Goal: Check status: Check status

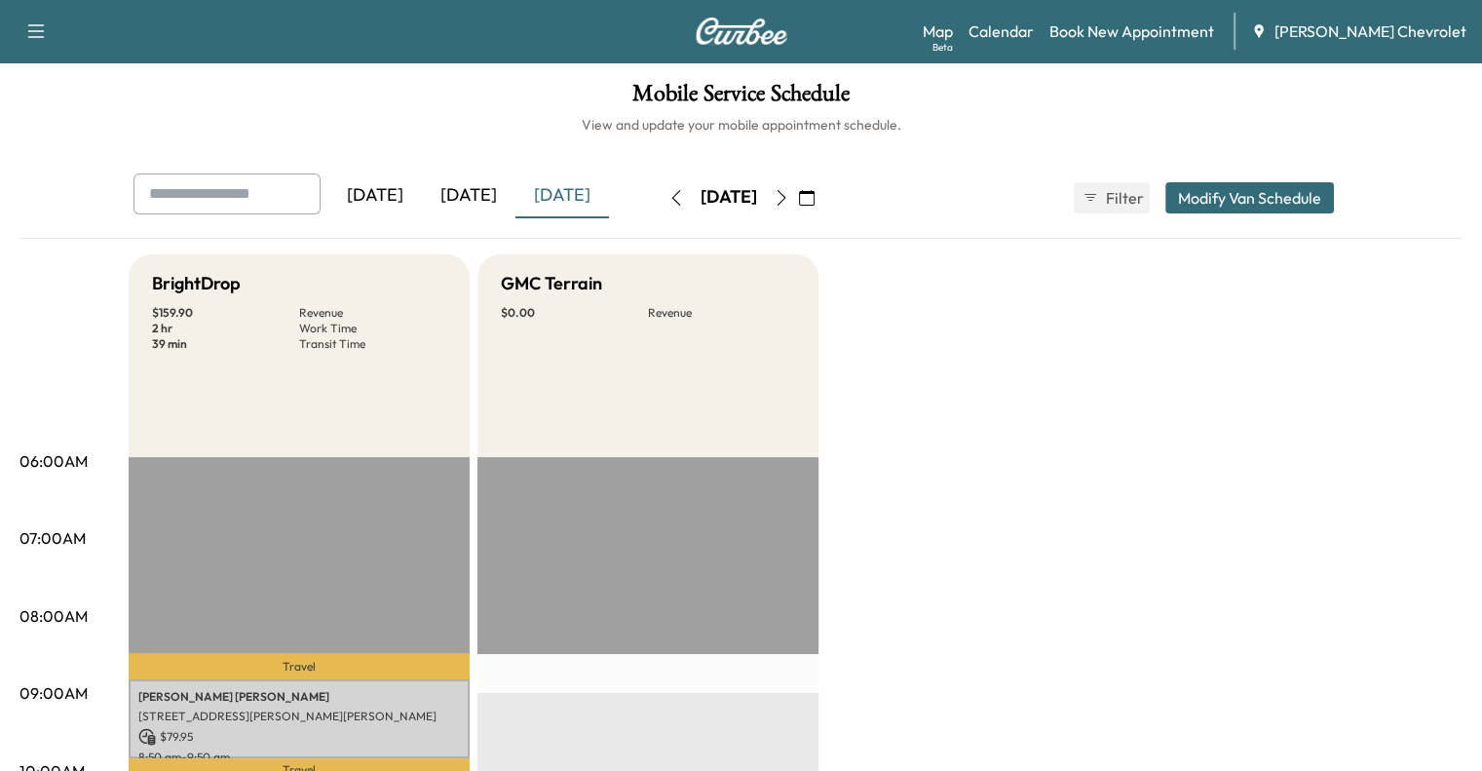
click at [422, 200] on div "[DATE]" at bounding box center [469, 195] width 94 height 45
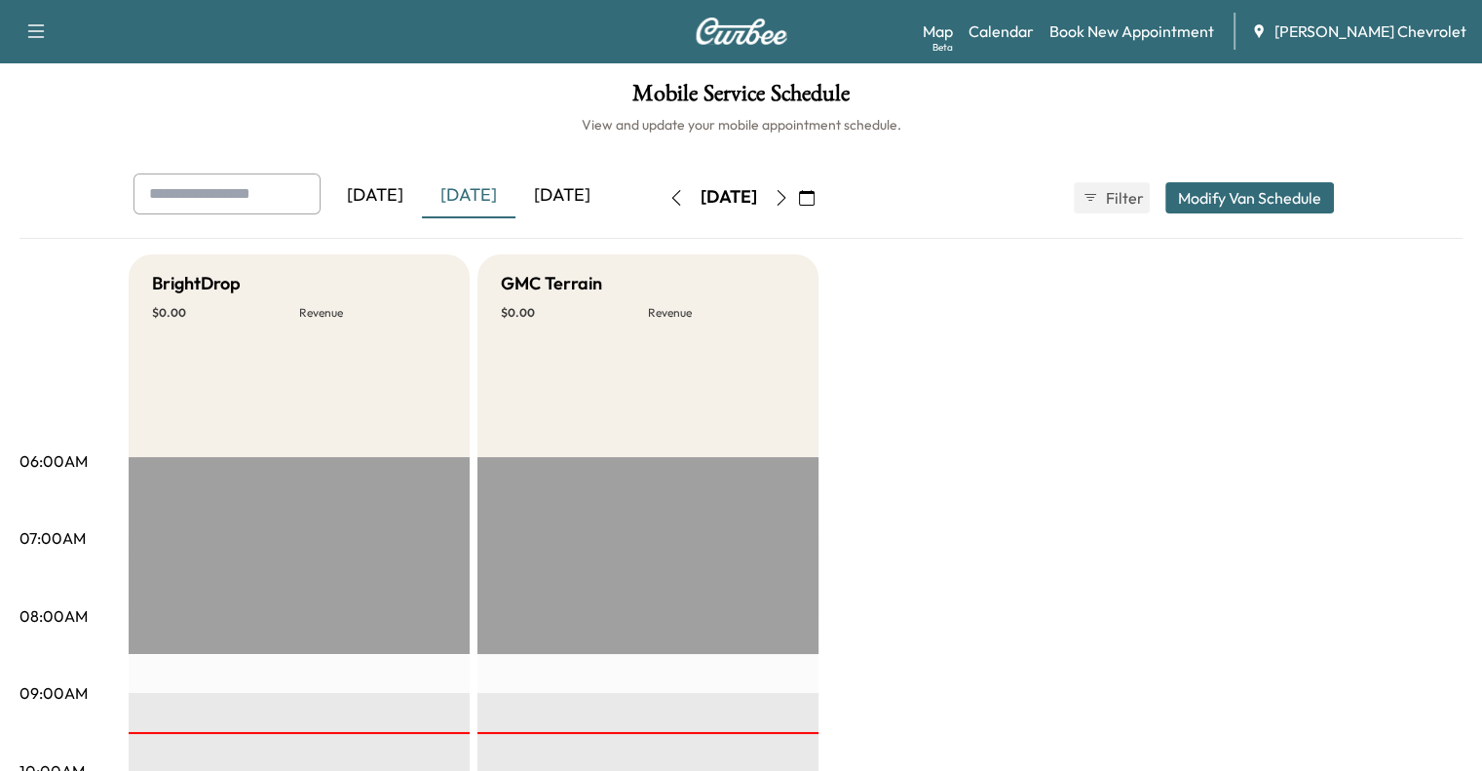
click at [515, 198] on div "[DATE]" at bounding box center [562, 195] width 94 height 45
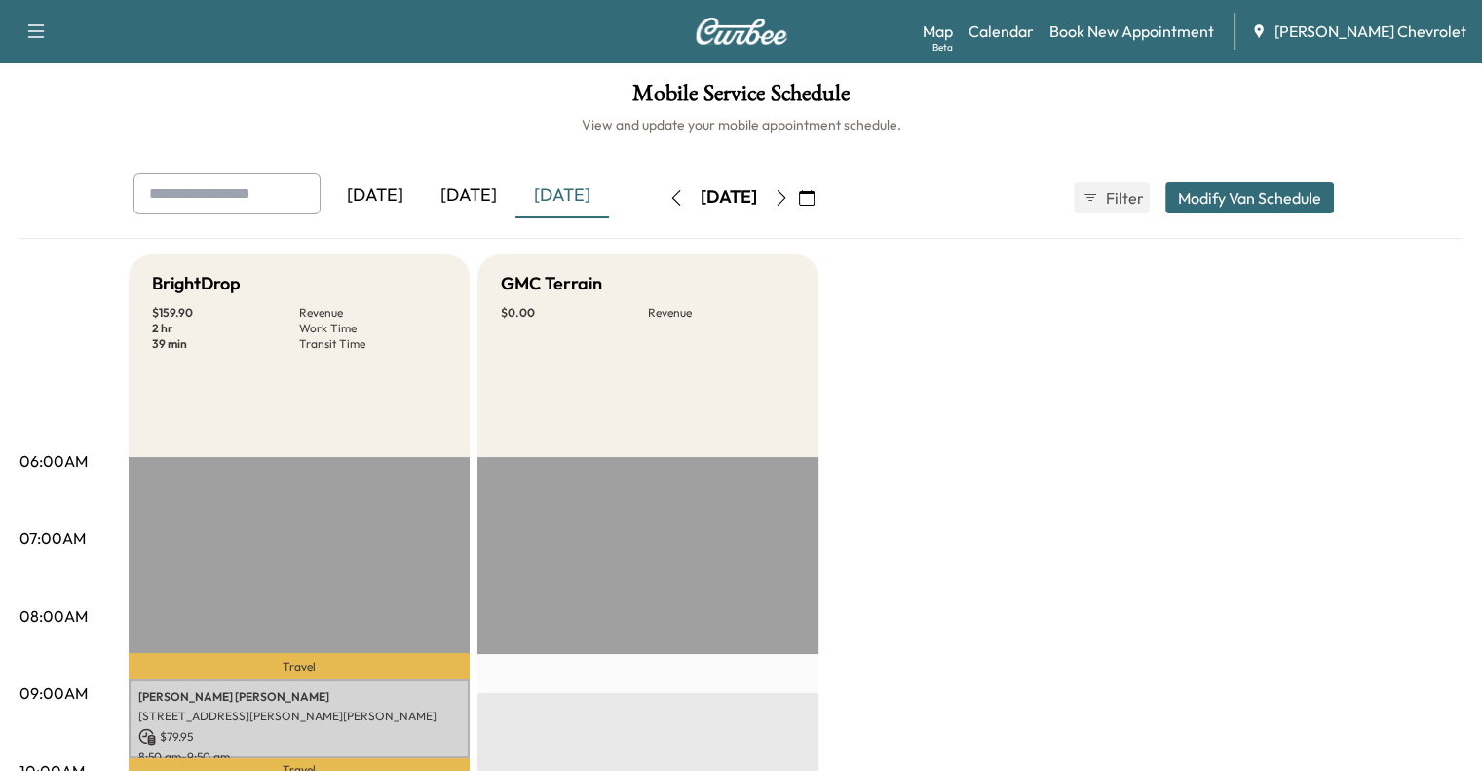
drag, startPoint x: 392, startPoint y: 194, endPoint x: 368, endPoint y: 194, distance: 23.4
click at [422, 194] on div "[DATE]" at bounding box center [469, 195] width 94 height 45
